Goal: Task Accomplishment & Management: Use online tool/utility

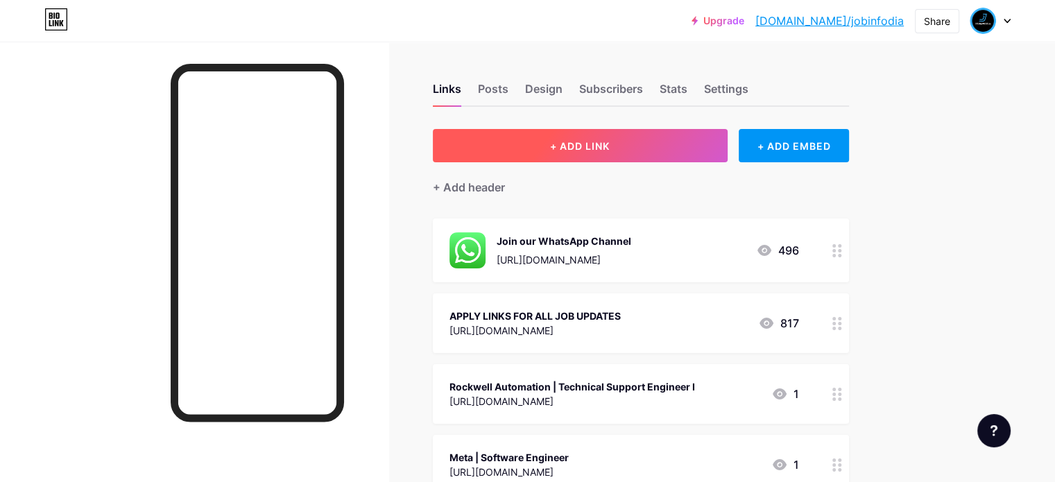
click at [594, 152] on button "+ ADD LINK" at bounding box center [580, 145] width 295 height 33
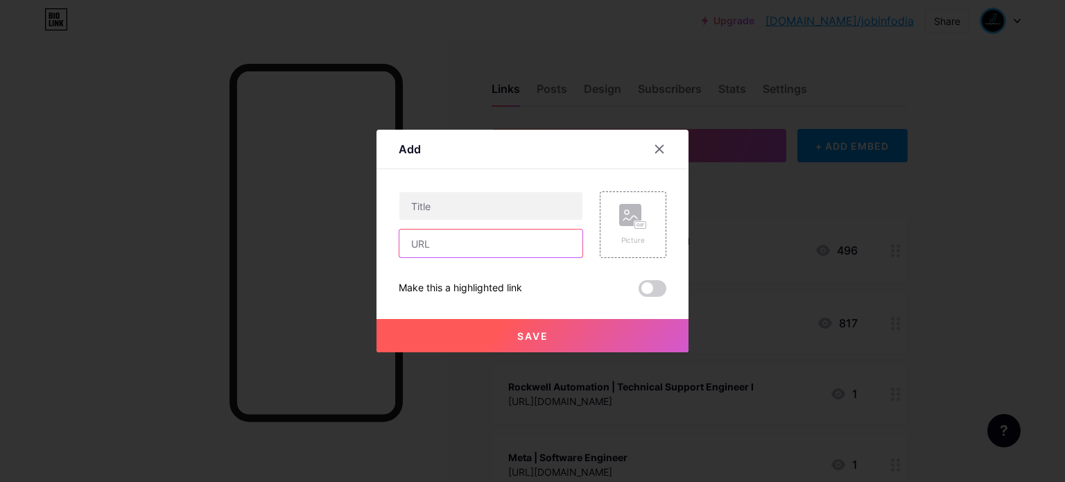
click at [427, 243] on input "text" at bounding box center [490, 244] width 183 height 28
paste input "[URL][DOMAIN_NAME]"
type input "[URL][DOMAIN_NAME]"
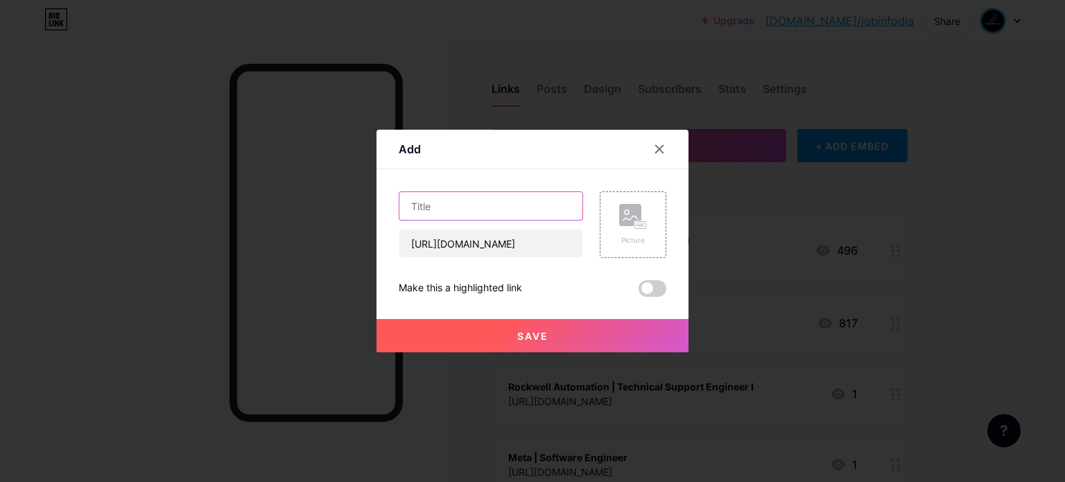
click at [433, 212] on input "text" at bounding box center [490, 206] width 183 height 28
paste input "𝗖𝗮𝗽𝗴𝗲𝗺𝗶𝗻𝗶 𝗠𝗲𝗴𝗮 𝗛𝗶𝗿𝗶𝗻𝗴 𝗗𝗿𝗶𝘃𝗲 | 𝗔𝗽𝗽𝗹𝘆 𝗡𝗼𝘄"
type input "𝗖𝗮𝗽𝗴𝗲𝗺𝗶𝗻𝗶 𝗠𝗲𝗴𝗮 𝗛𝗶𝗿𝗶𝗻𝗴 𝗗𝗿𝗶𝘃𝗲 | 𝗔𝗽𝗽𝗹𝘆 𝗡𝗼𝘄"
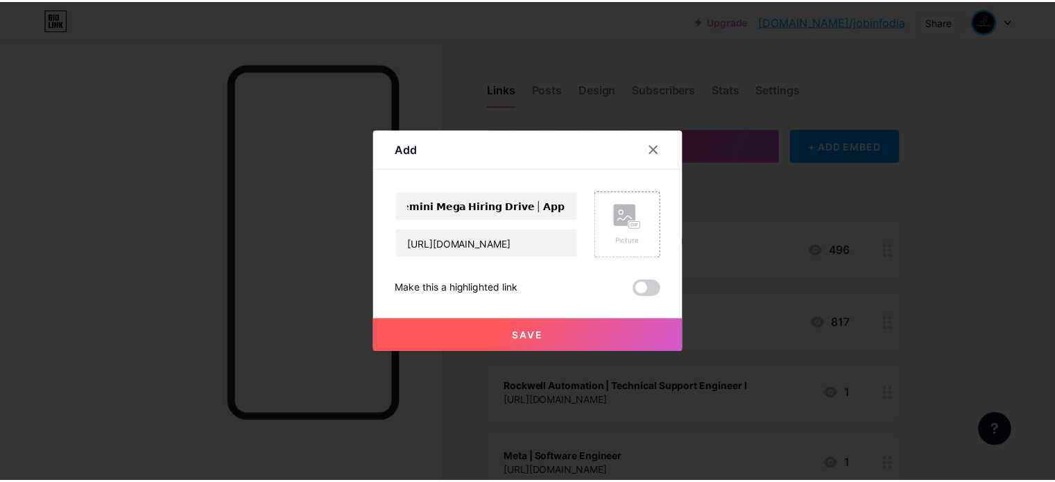
scroll to position [0, 0]
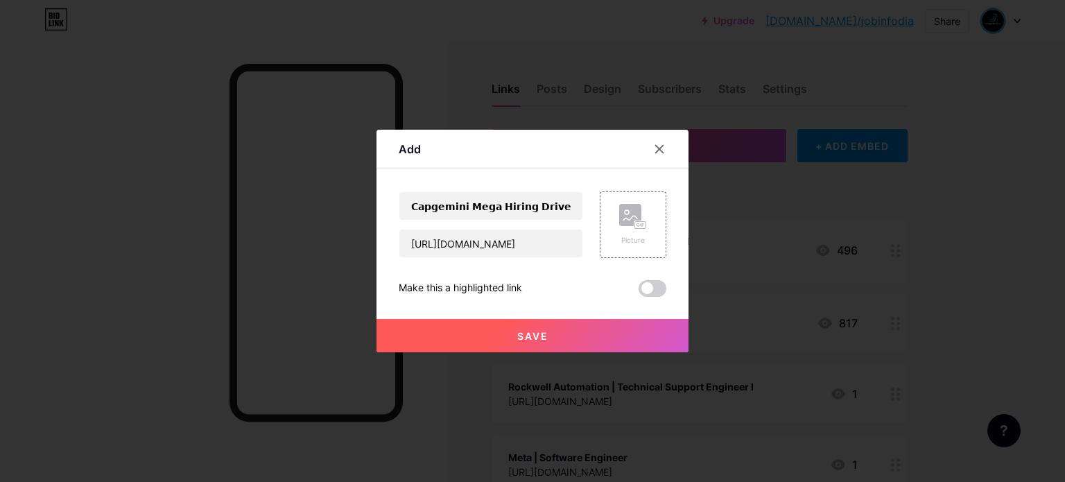
click at [528, 330] on span "Save" at bounding box center [532, 336] width 31 height 12
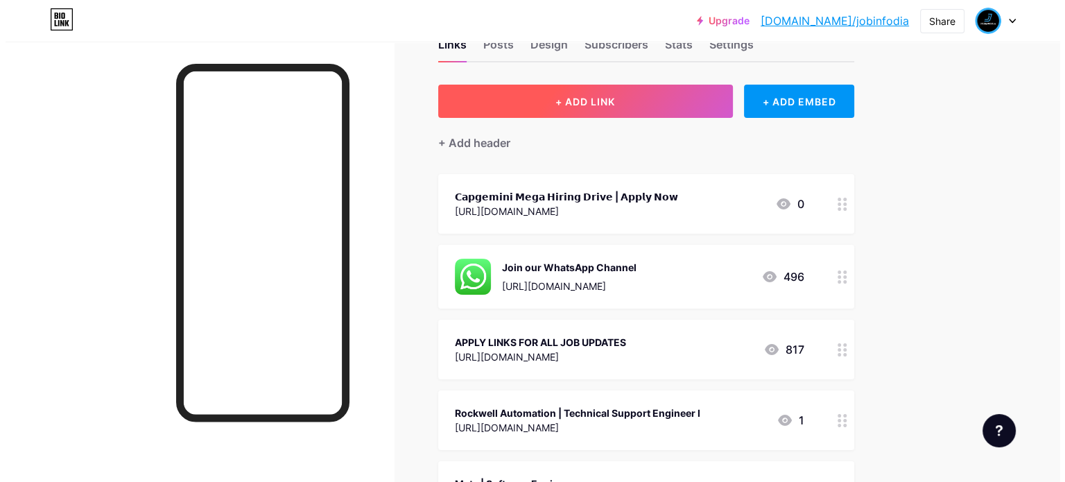
scroll to position [69, 0]
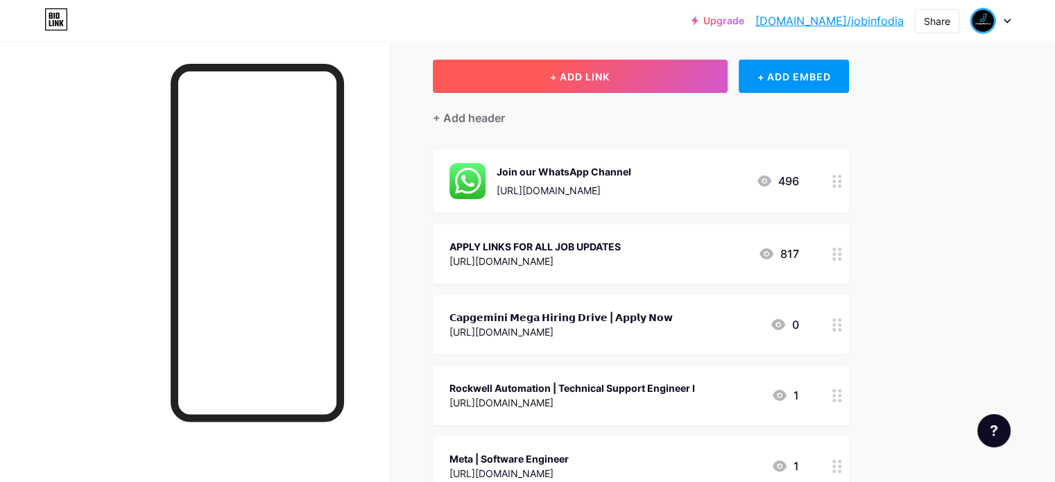
click at [610, 81] on span "+ ADD LINK" at bounding box center [580, 77] width 60 height 12
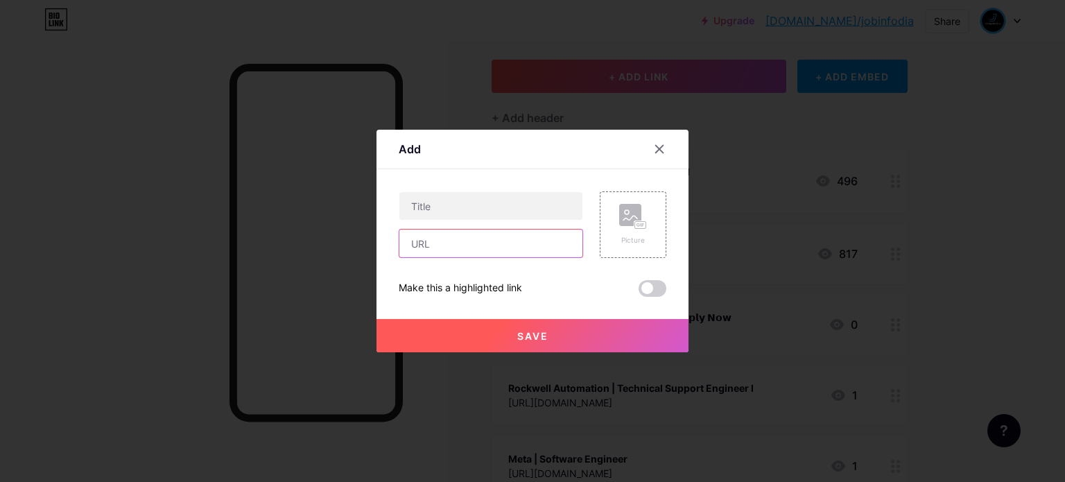
click at [476, 251] on input "text" at bounding box center [490, 244] width 183 height 28
paste input "https://pdlink.in/3ImMFAB"
type input "https://pdlink.in/3ImMFAB"
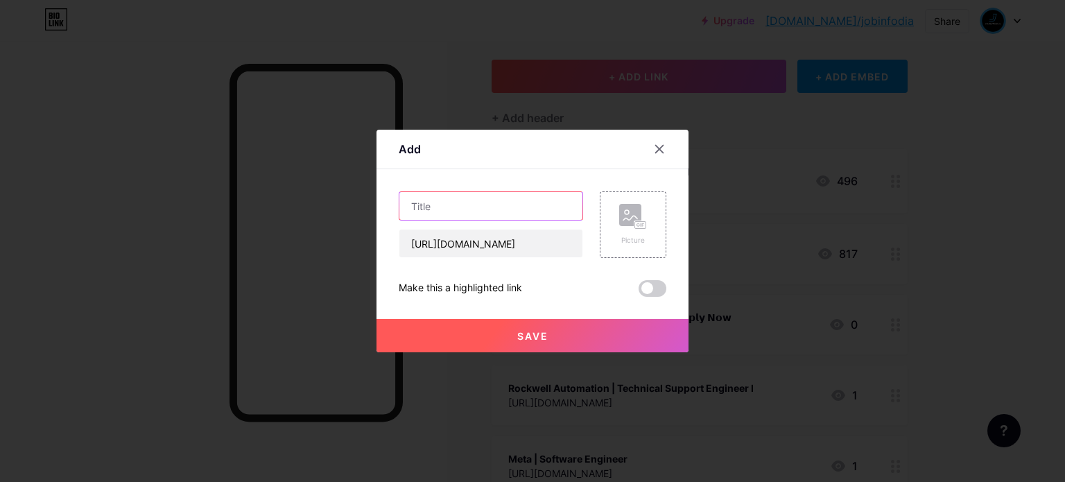
click at [430, 209] on input "text" at bounding box center [490, 206] width 183 height 28
paste input "𝟭𝟬𝟬% 𝗙𝗥𝗘𝗘 𝗖𝗲𝗿𝘁𝗶𝗳𝗶𝗰𝗮𝘁𝗶𝗼𝗻 𝗖𝗼𝘂𝗿𝘀𝗲𝘀 , 𝗘𝗻𝗿𝗼𝗹𝗹 𝗙𝗼𝗿 𝗙𝗥𝗘𝗘"
type input "𝟭𝟬𝟬% 𝗙𝗥𝗘𝗘 𝗖𝗲𝗿𝘁𝗶𝗳𝗶𝗰𝗮𝘁𝗶𝗼𝗻 𝗖𝗼𝘂𝗿𝘀𝗲𝘀 , 𝗘𝗻𝗿𝗼𝗹𝗹 𝗙𝗼𝗿 𝗙𝗥𝗘𝗘"
click at [539, 333] on span "Save" at bounding box center [532, 336] width 31 height 12
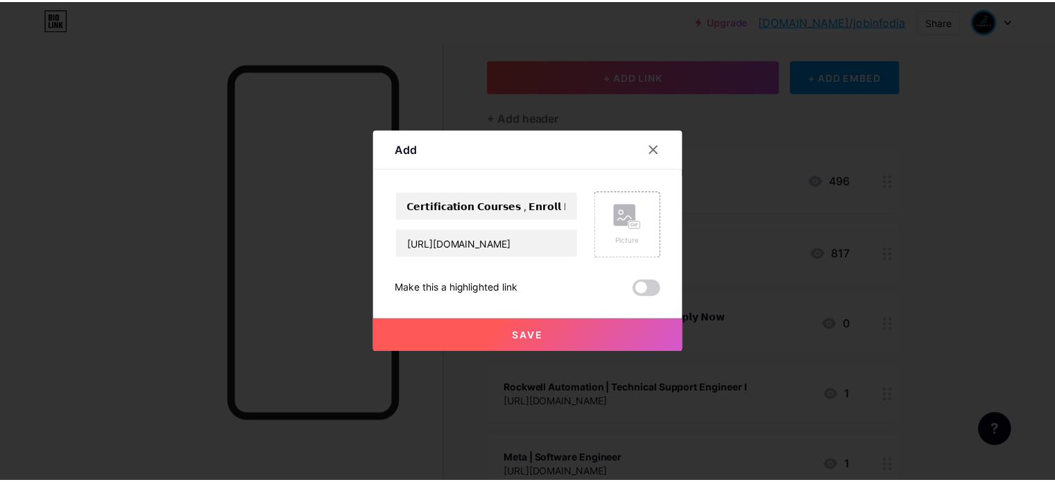
scroll to position [0, 0]
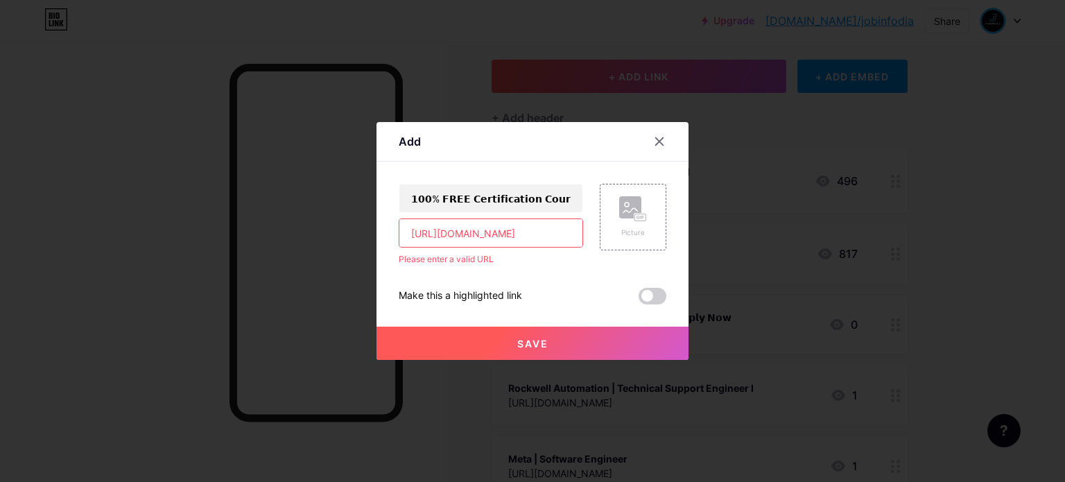
click at [414, 229] on input "https://pdlink.in/3ImMFAB" at bounding box center [490, 233] width 183 height 28
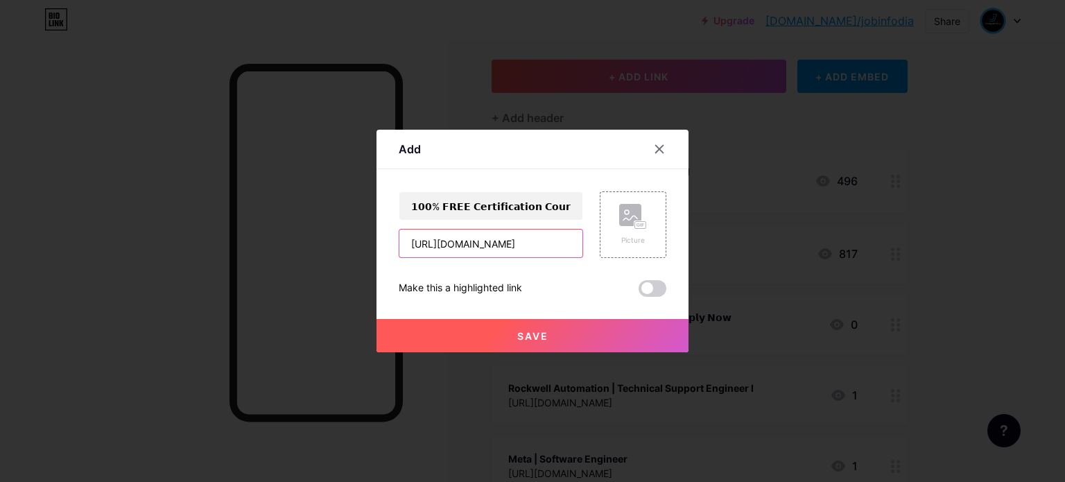
type input "https://pdlink.in/3ImMFAB"
click at [530, 329] on button "Save" at bounding box center [533, 335] width 312 height 33
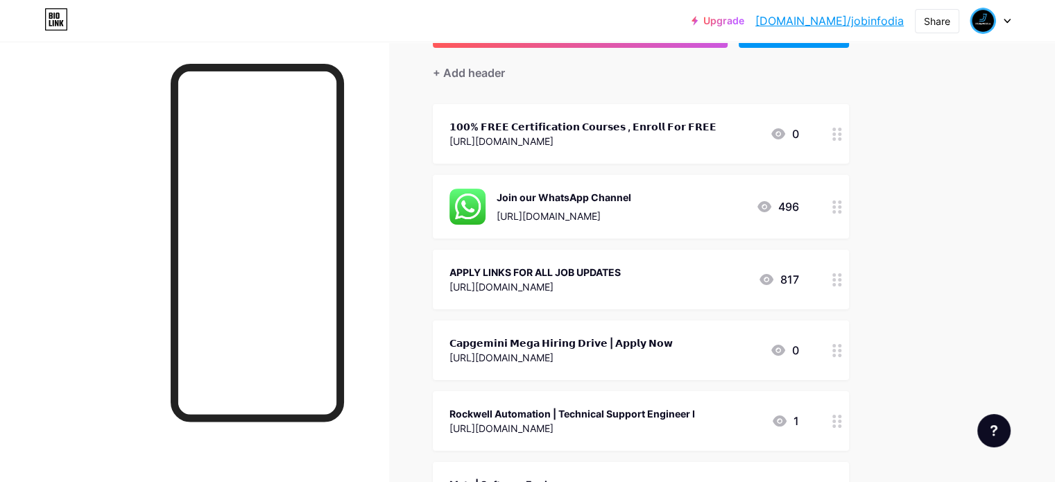
scroll to position [139, 0]
